Goal: Task Accomplishment & Management: Manage account settings

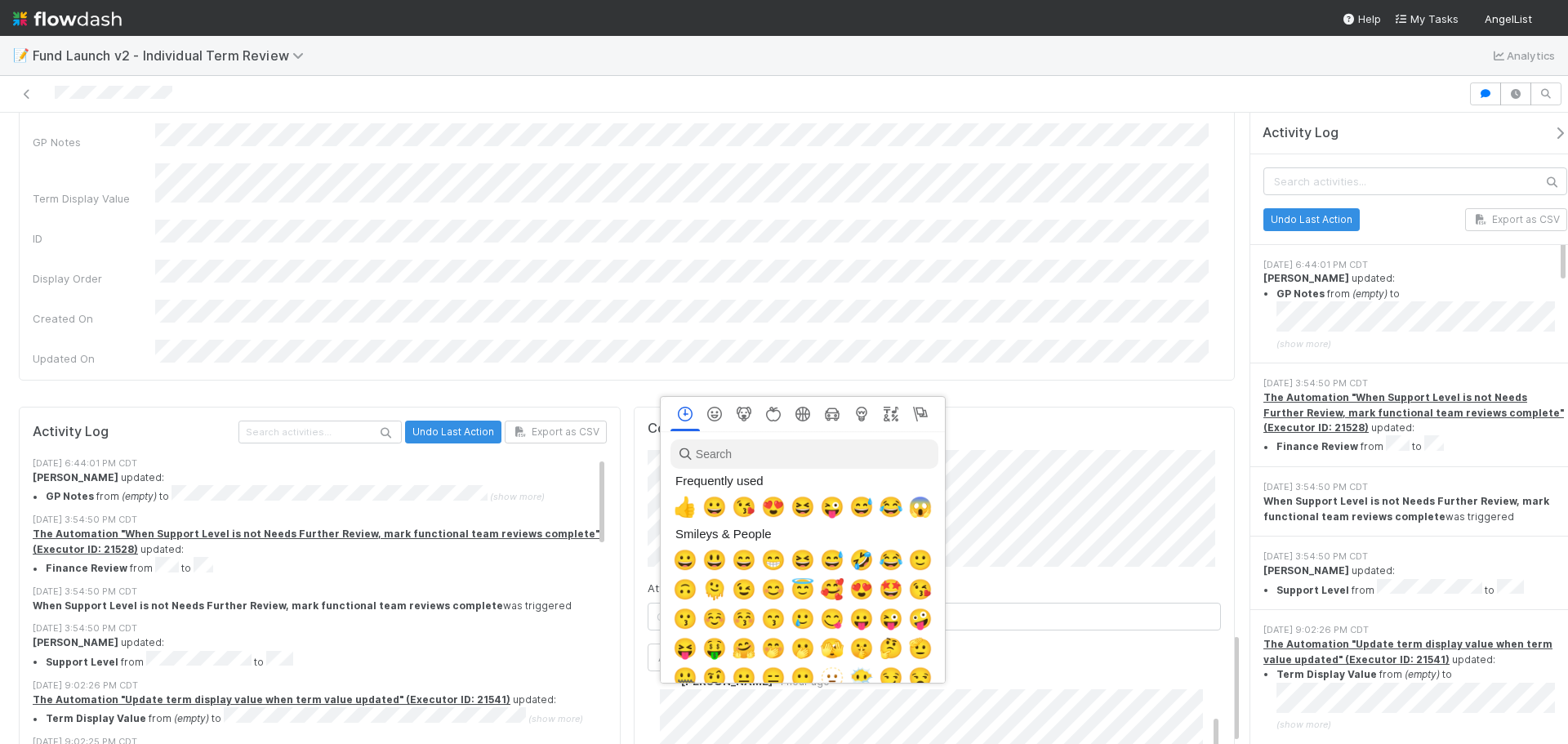
scroll to position [0, 5]
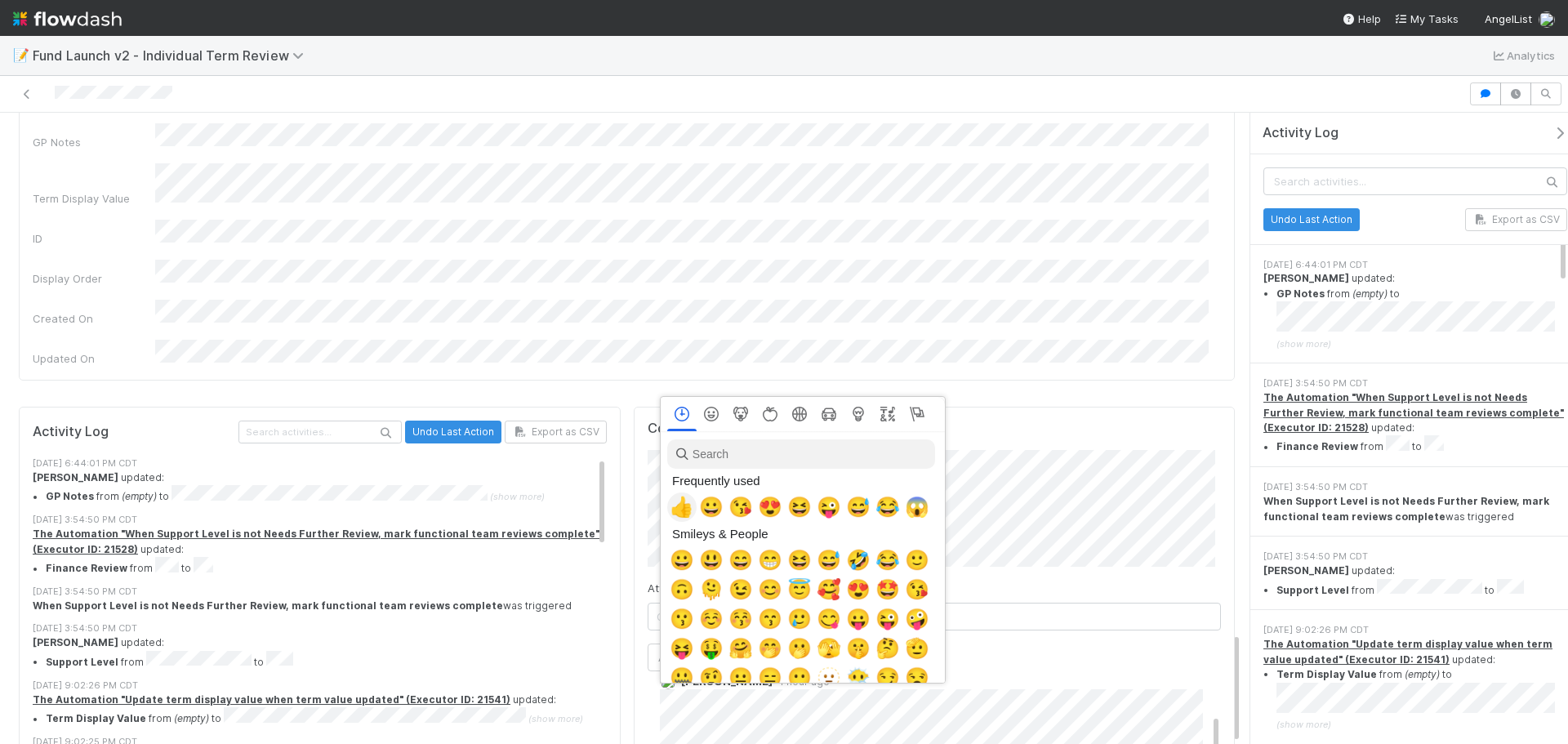
click at [676, 505] on span "👍" at bounding box center [682, 507] width 24 height 23
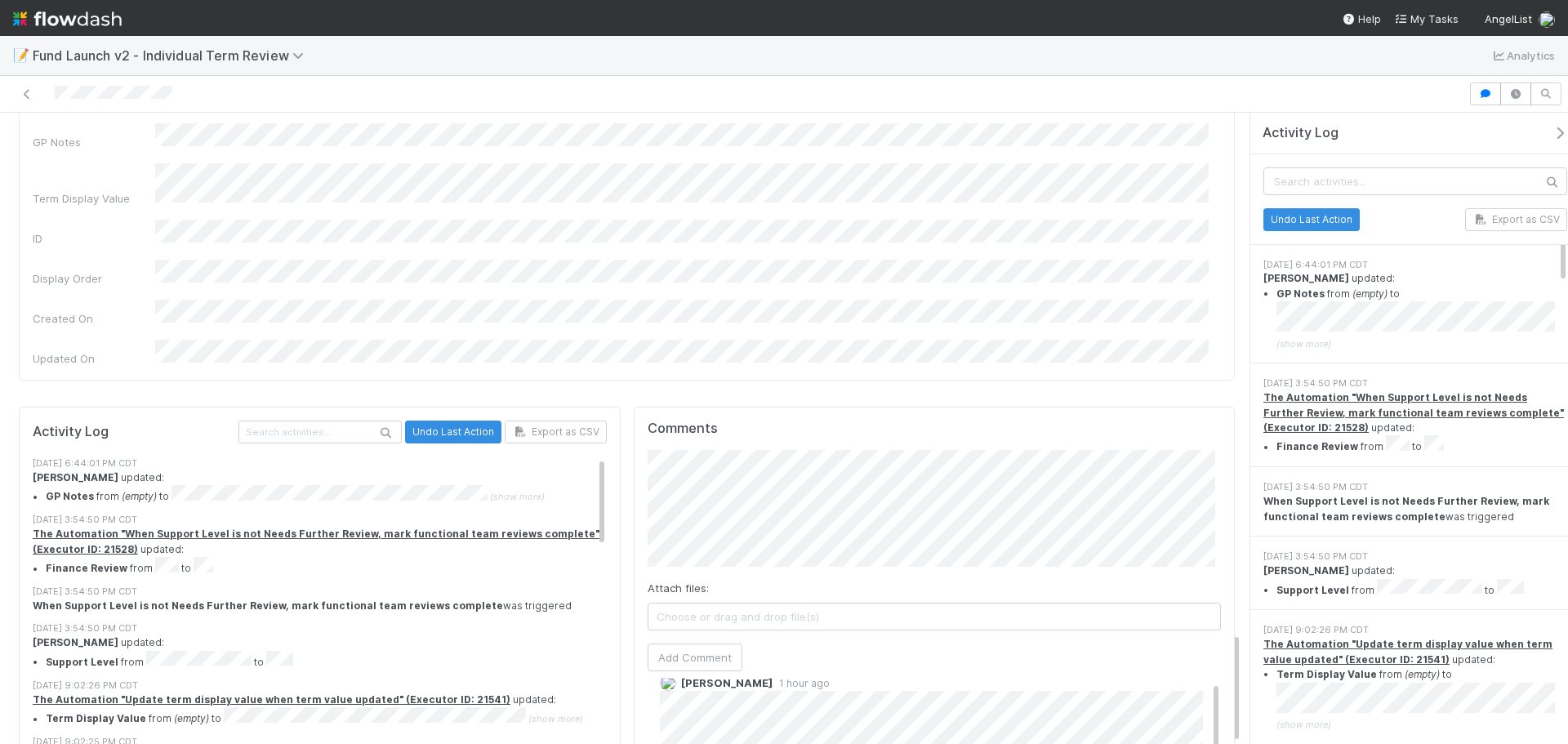
scroll to position [0, 0]
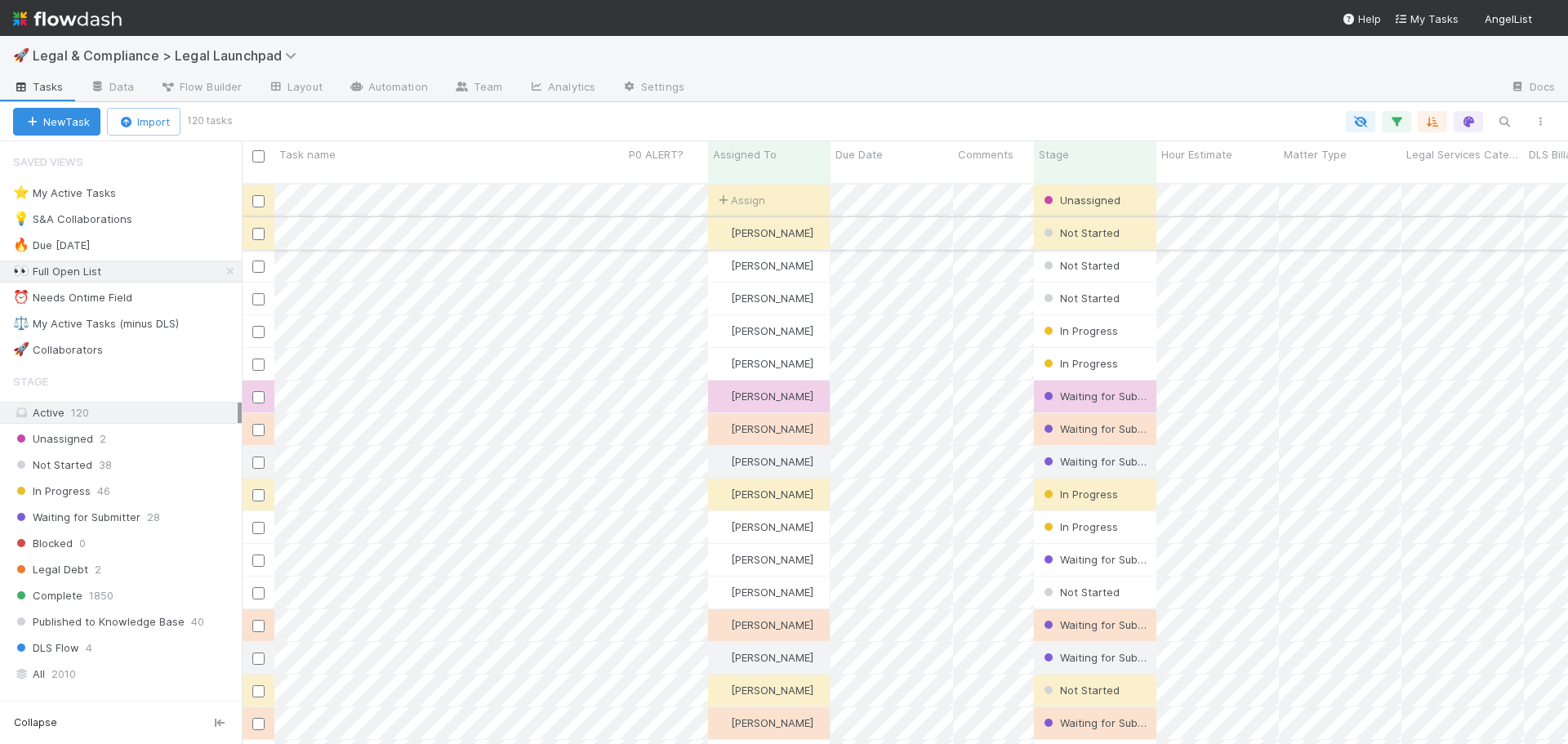
scroll to position [562, 1314]
click at [159, 319] on div "⚖️ My Active Tasks (minus DLS)" at bounding box center [96, 324] width 165 height 21
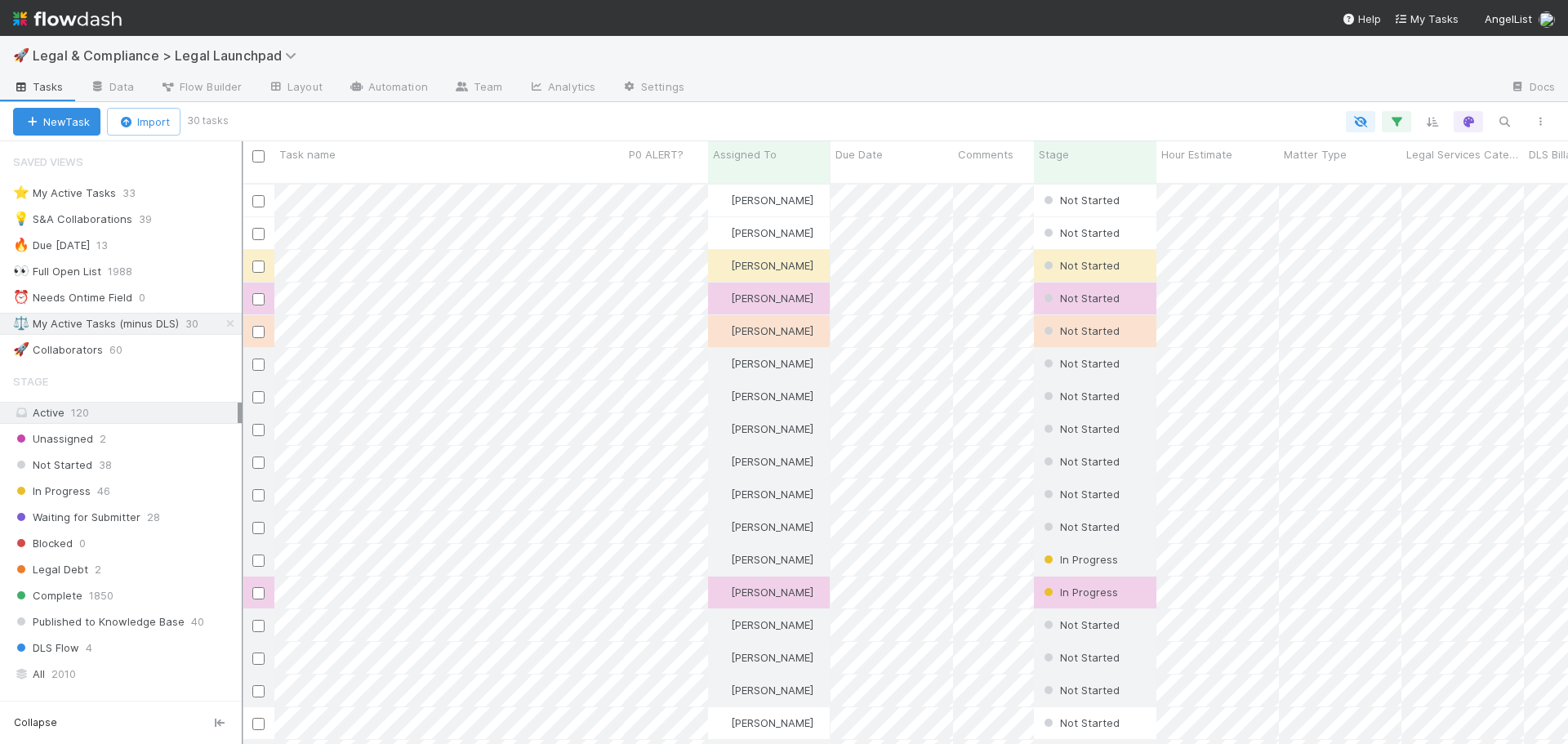
scroll to position [562, 1314]
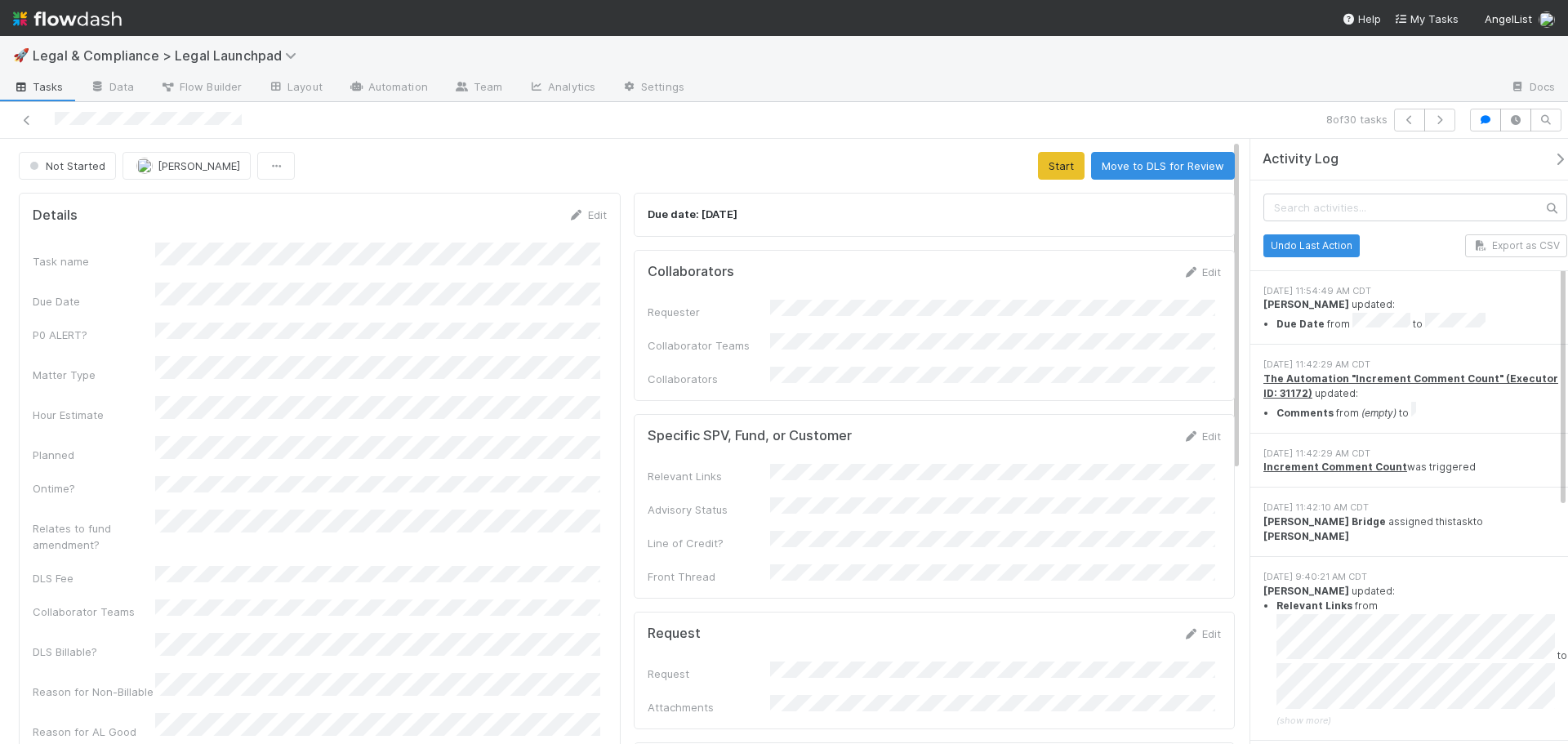
click at [31, 128] on div at bounding box center [371, 120] width 731 height 23
click at [16, 125] on div at bounding box center [371, 120] width 731 height 23
click at [16, 124] on div at bounding box center [371, 120] width 731 height 23
click at [24, 121] on icon at bounding box center [27, 121] width 16 height 11
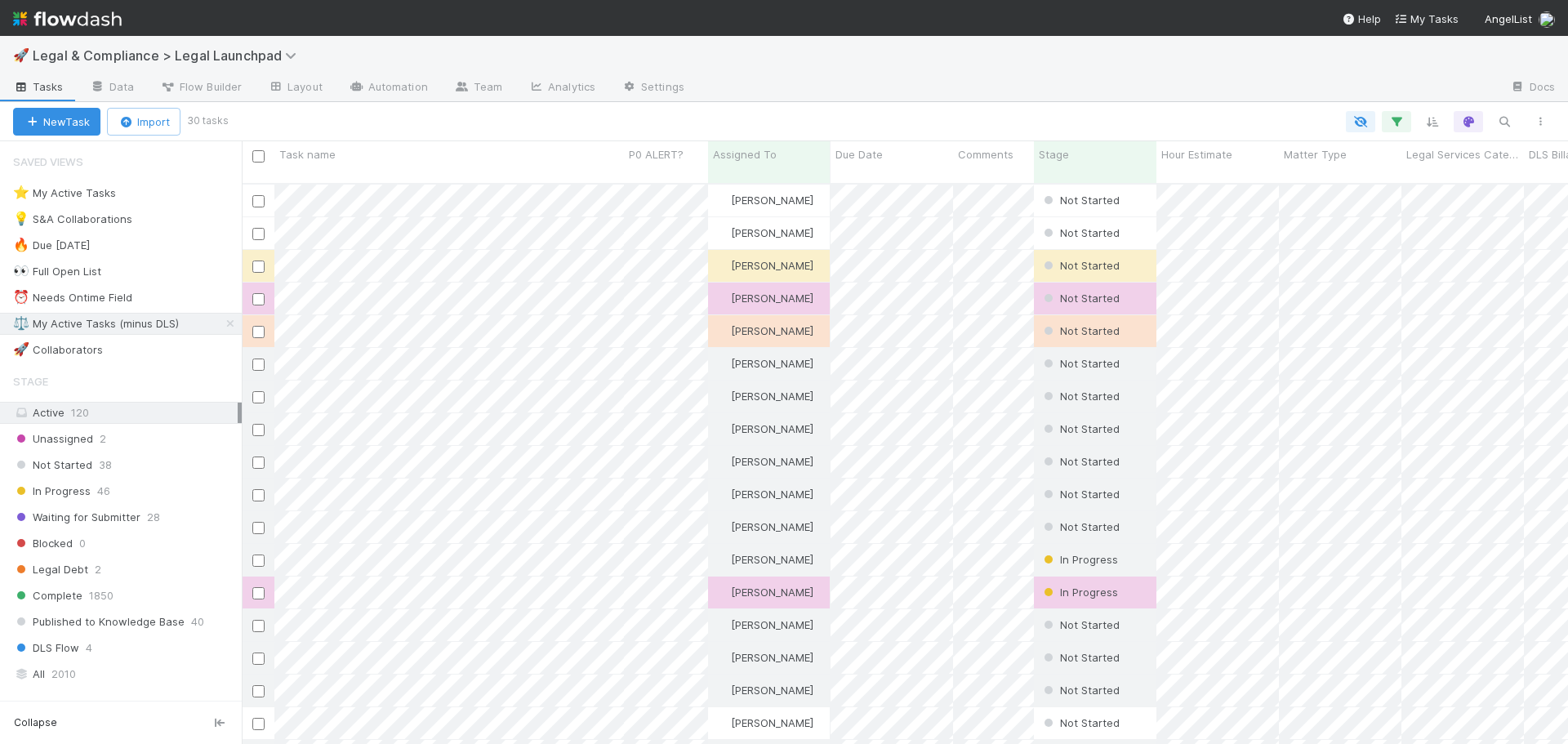
scroll to position [562, 1314]
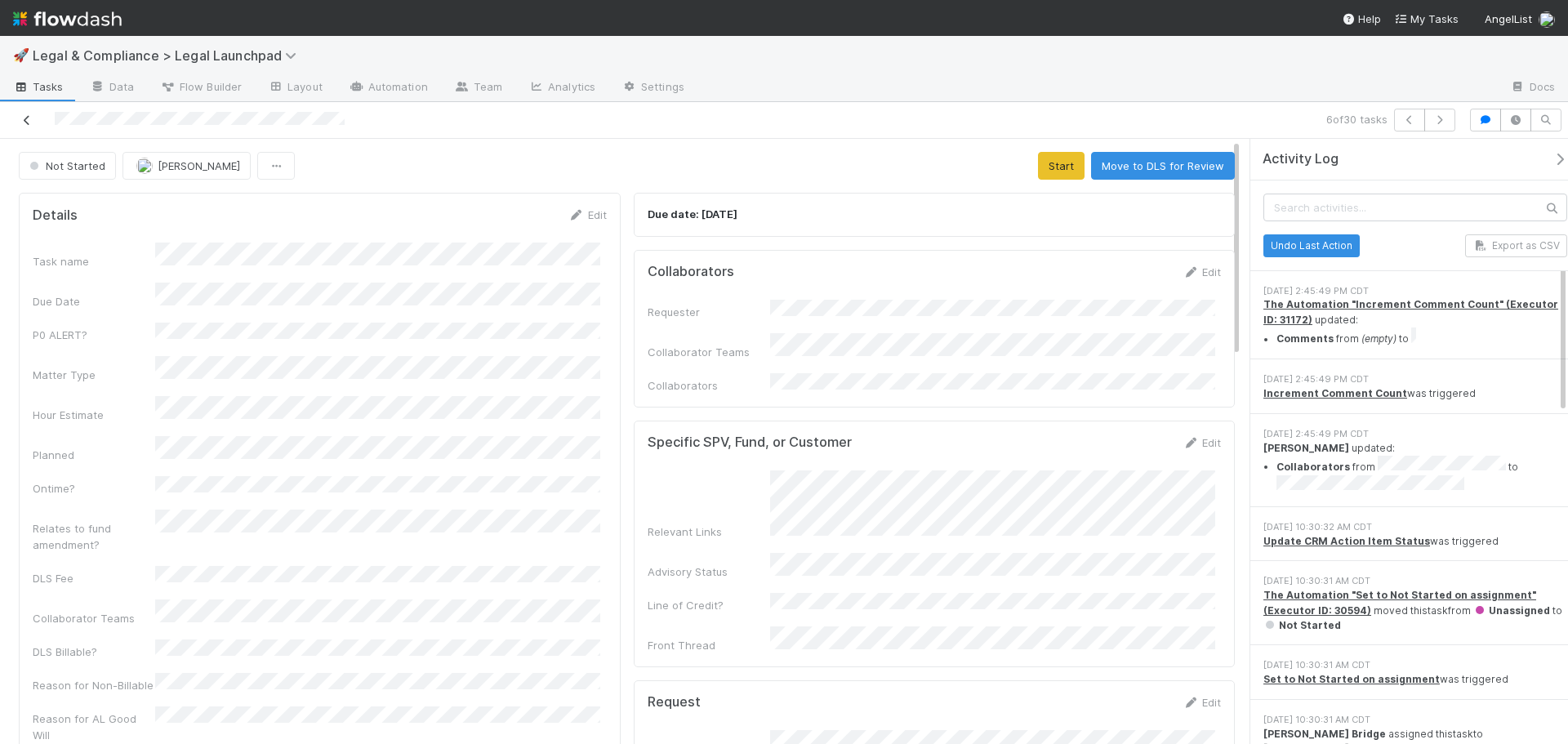
click at [28, 126] on link at bounding box center [27, 120] width 16 height 16
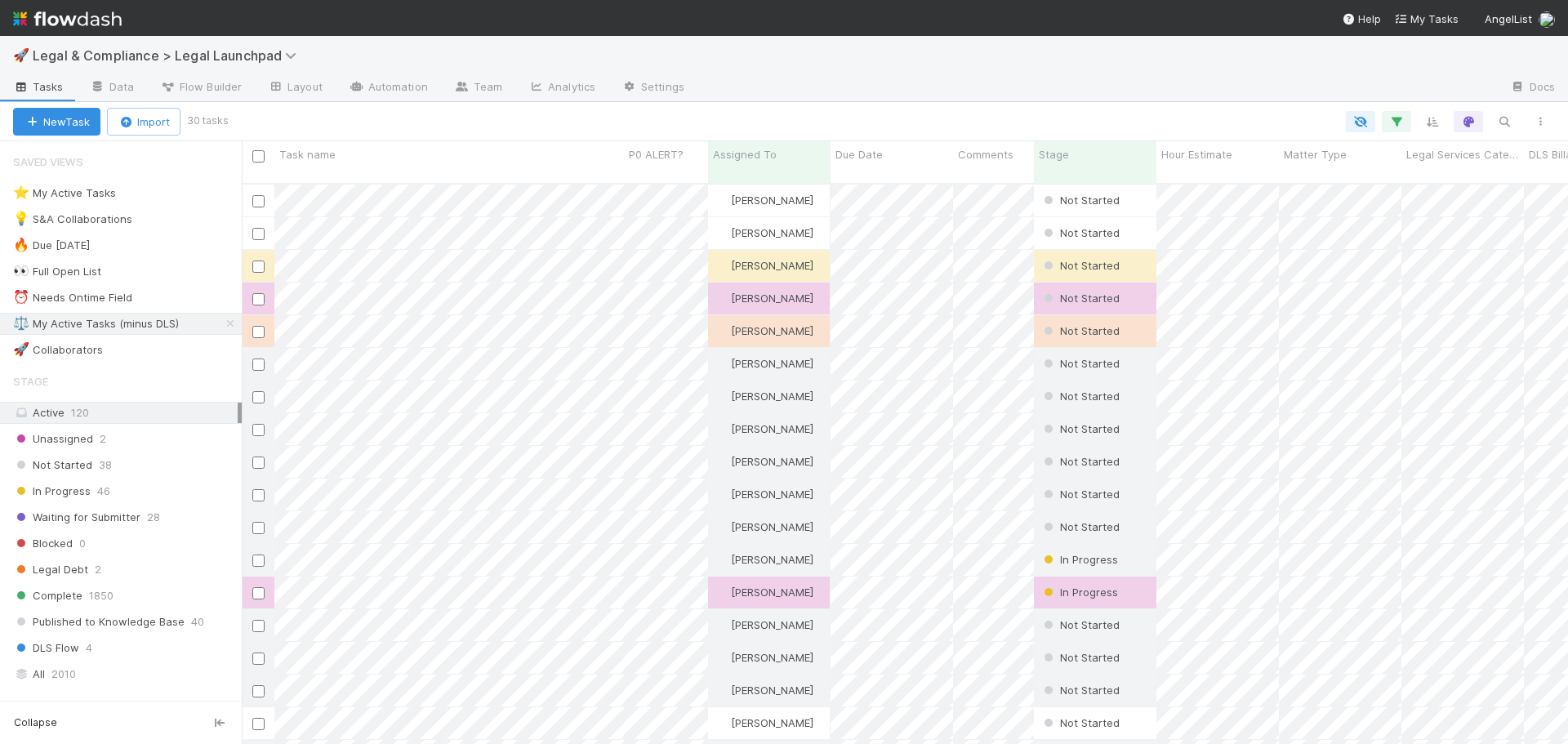
scroll to position [562, 1314]
click at [81, 215] on div "💡 S&A Collaborations" at bounding box center [72, 219] width 119 height 21
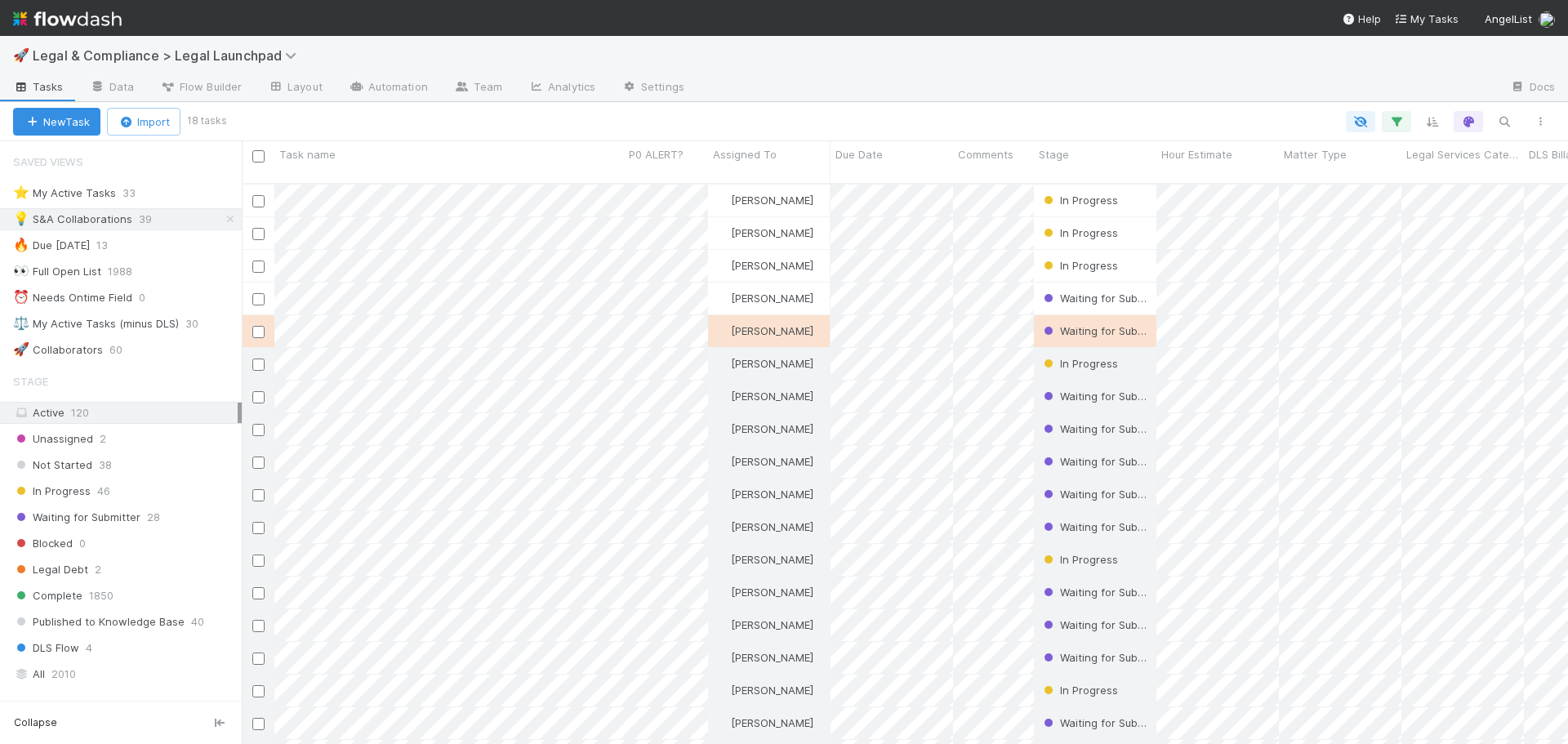
scroll to position [562, 1314]
click at [152, 326] on div "⚖️ My Active Tasks (minus DLS)" at bounding box center [96, 324] width 165 height 21
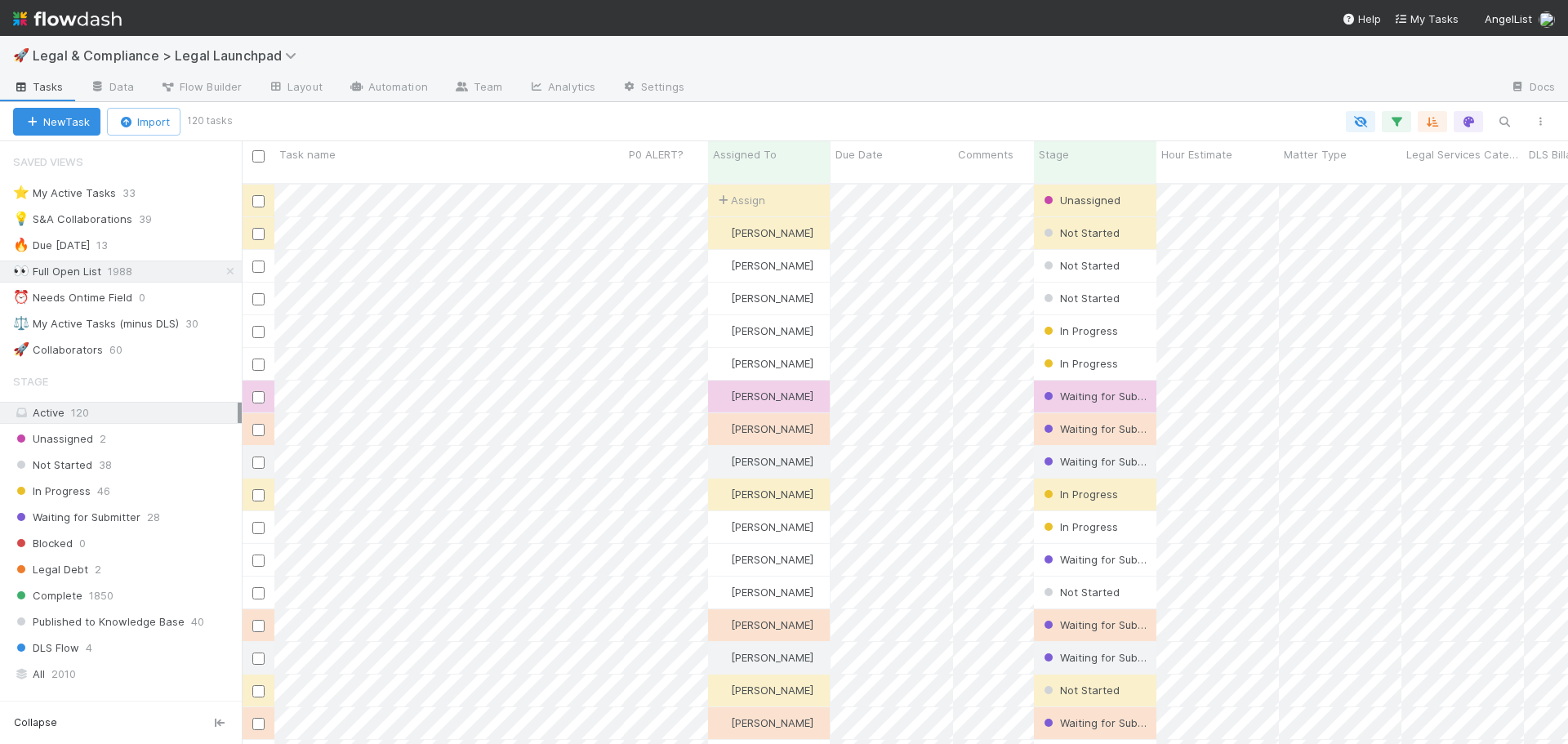
scroll to position [562, 1314]
click at [155, 317] on div "⚖️ My Active Tasks (minus DLS)" at bounding box center [96, 324] width 165 height 21
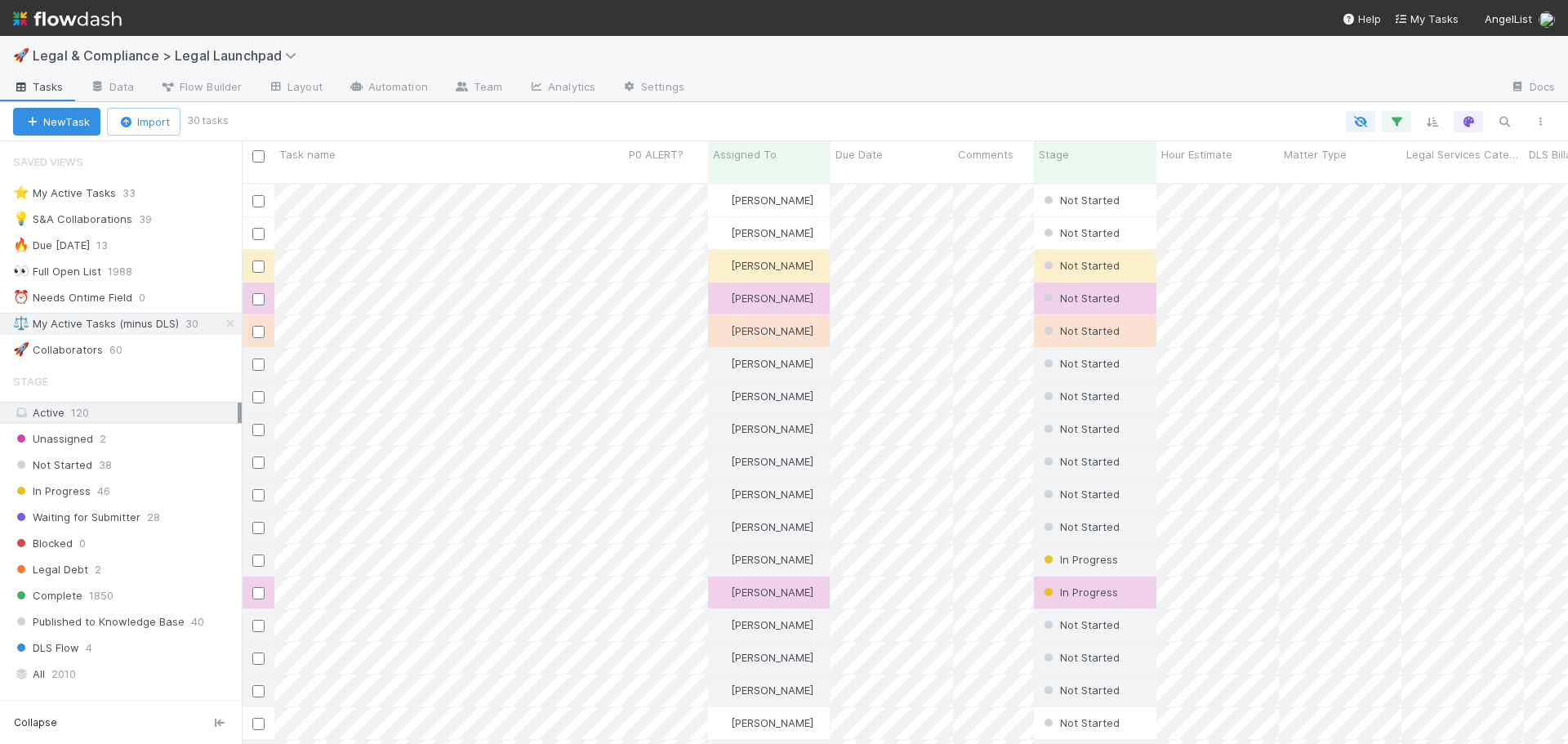
scroll to position [562, 1314]
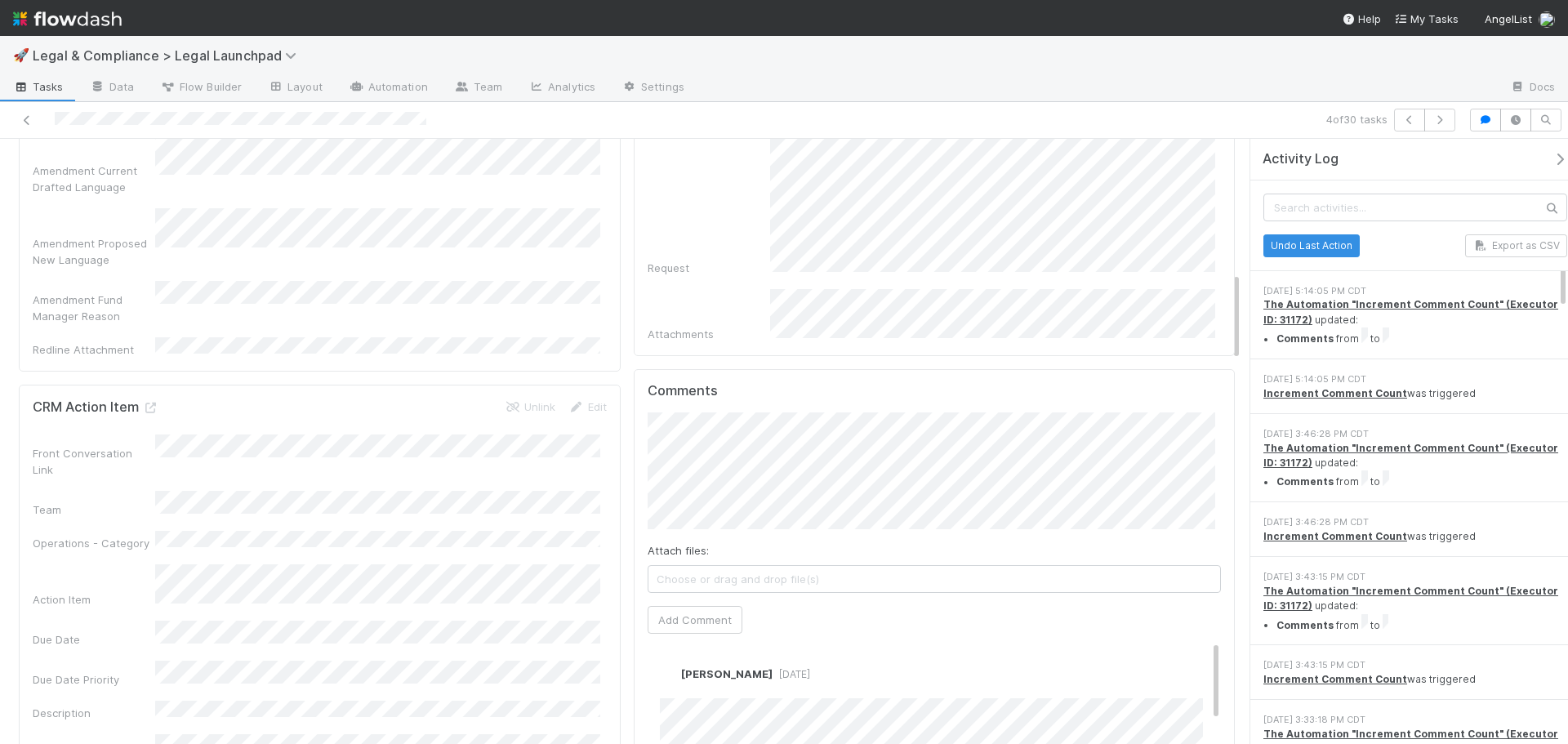
scroll to position [899, 0]
